Goal: Information Seeking & Learning: Learn about a topic

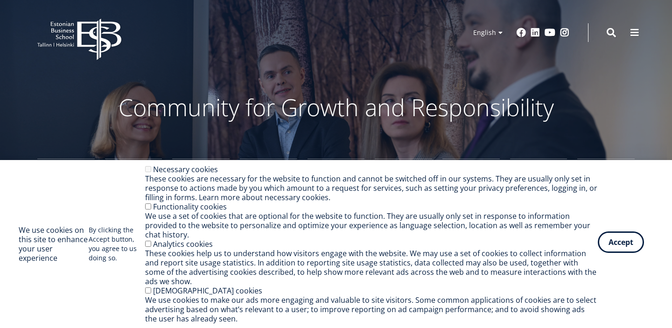
click at [624, 249] on button "Accept" at bounding box center [620, 241] width 46 height 21
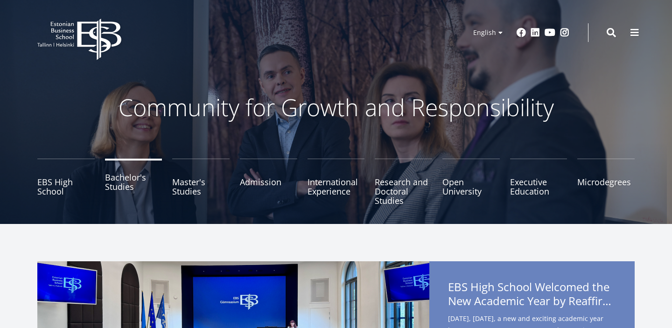
click at [111, 184] on link "Bachelor's Studies" at bounding box center [133, 182] width 57 height 47
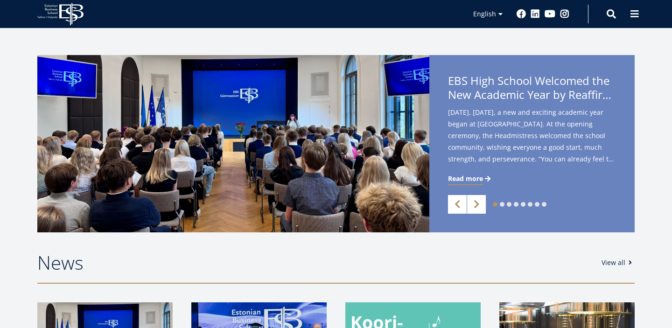
scroll to position [194, 0]
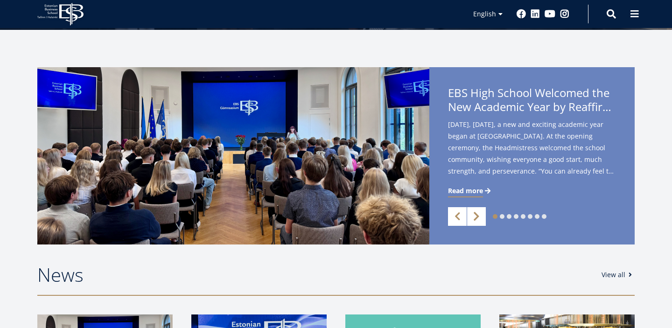
click at [477, 216] on link "Next" at bounding box center [476, 216] width 19 height 19
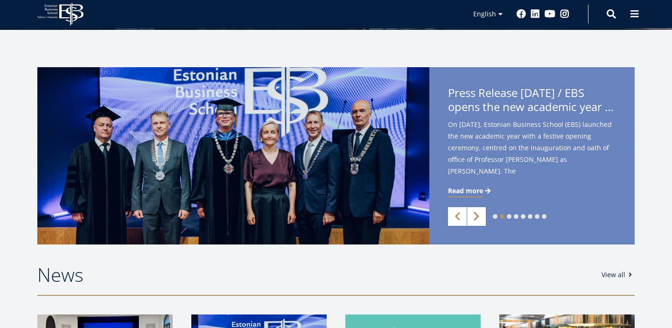
click at [477, 216] on link "Next" at bounding box center [476, 216] width 19 height 19
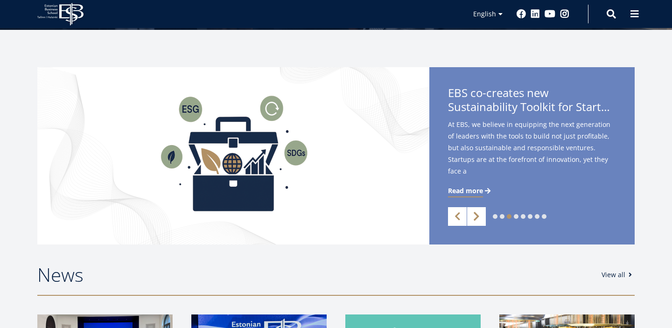
click at [477, 216] on link "Next" at bounding box center [476, 216] width 19 height 19
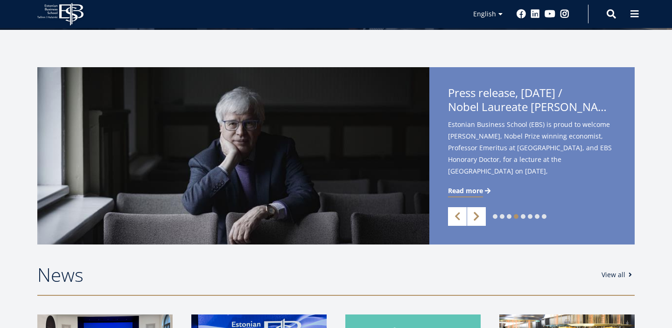
click at [477, 216] on link "Next" at bounding box center [476, 216] width 19 height 19
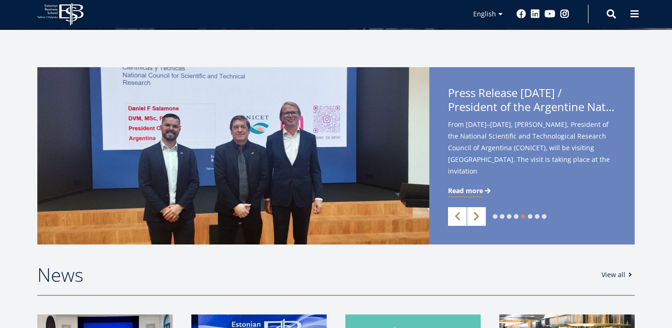
click at [477, 216] on link "Next" at bounding box center [476, 216] width 19 height 19
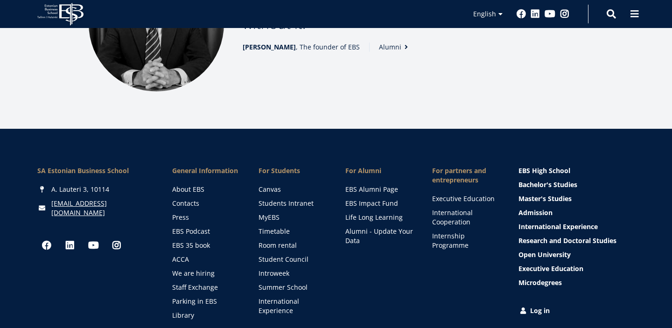
scroll to position [1398, 0]
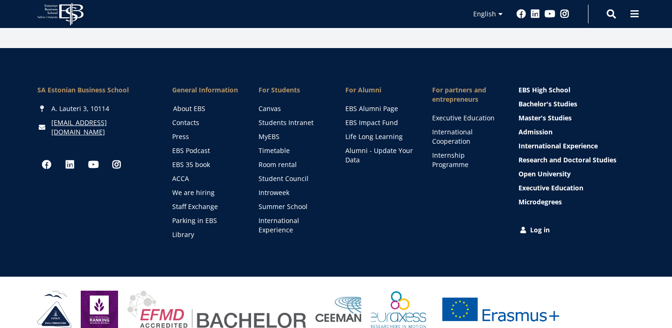
click at [180, 104] on link "About EBS" at bounding box center [207, 108] width 68 height 9
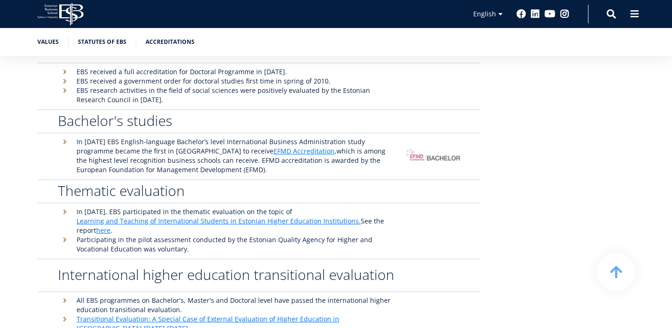
scroll to position [2397, 0]
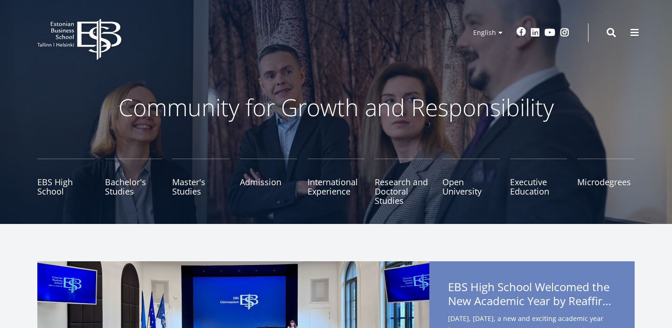
click at [520, 33] on link "Facebook" at bounding box center [520, 31] width 9 height 9
